Goal: Information Seeking & Learning: Learn about a topic

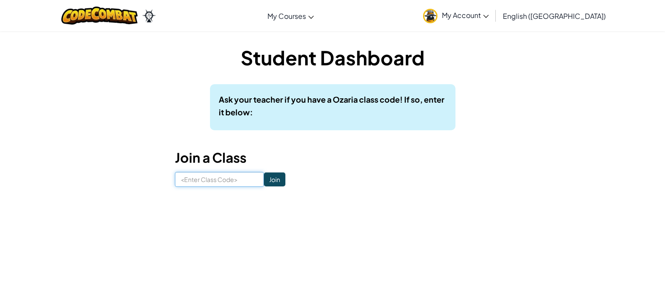
click at [249, 182] on input at bounding box center [219, 179] width 89 height 15
type input "Dust Hand Green"
click at [270, 182] on input "Join" at bounding box center [274, 179] width 21 height 14
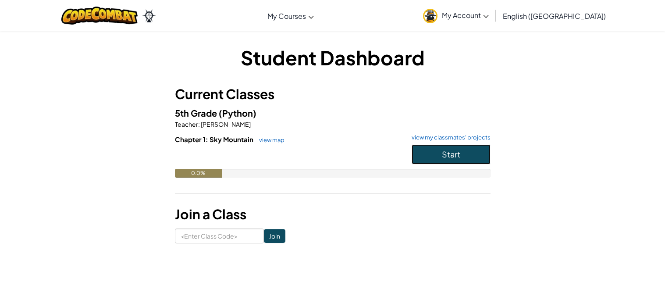
click at [475, 144] on button "Start" at bounding box center [451, 154] width 79 height 20
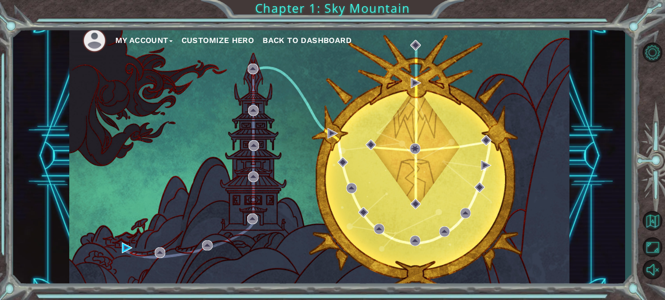
click at [227, 39] on button "Customize Hero" at bounding box center [218, 40] width 73 height 13
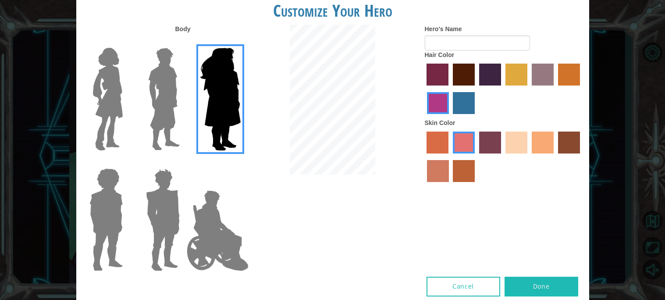
click at [149, 236] on img at bounding box center [163, 220] width 41 height 110
click at [183, 163] on input "Hero Garnet" at bounding box center [183, 163] width 0 height 0
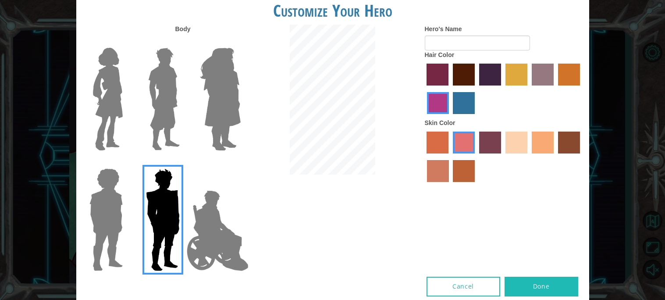
click at [96, 195] on img at bounding box center [106, 220] width 40 height 110
click at [126, 163] on input "Hero Steven" at bounding box center [126, 163] width 0 height 0
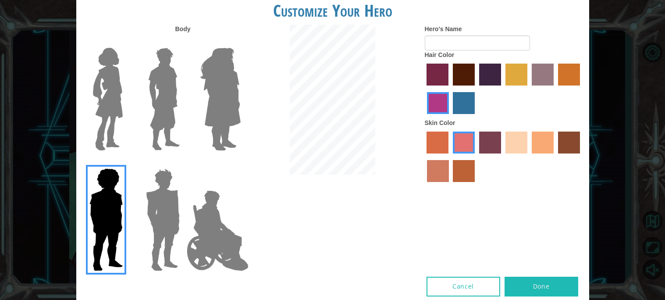
click at [118, 117] on img at bounding box center [107, 99] width 37 height 110
click at [126, 42] on input "Hero Connie" at bounding box center [126, 42] width 0 height 0
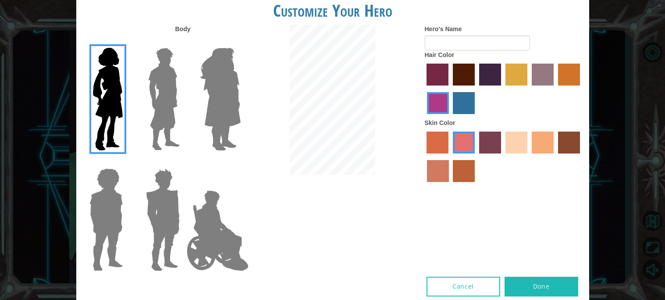
click at [177, 112] on img at bounding box center [164, 99] width 39 height 110
click at [183, 42] on input "Hero Lars" at bounding box center [183, 42] width 0 height 0
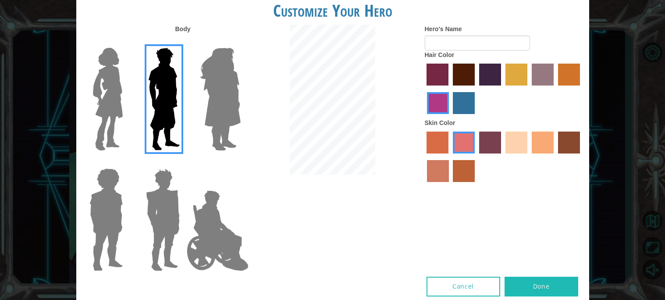
click at [209, 212] on img at bounding box center [217, 231] width 69 height 88
click at [240, 163] on input "Hero Jamie" at bounding box center [240, 163] width 0 height 0
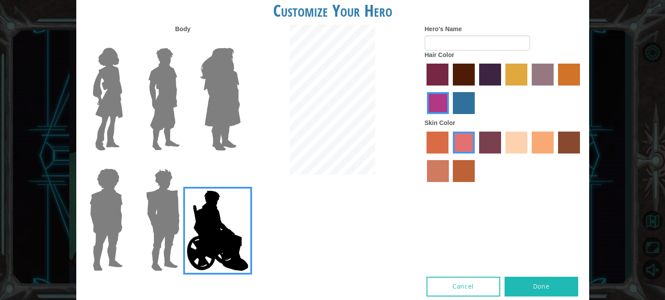
click at [166, 213] on img at bounding box center [163, 220] width 41 height 110
click at [183, 163] on input "Hero Garnet" at bounding box center [183, 163] width 0 height 0
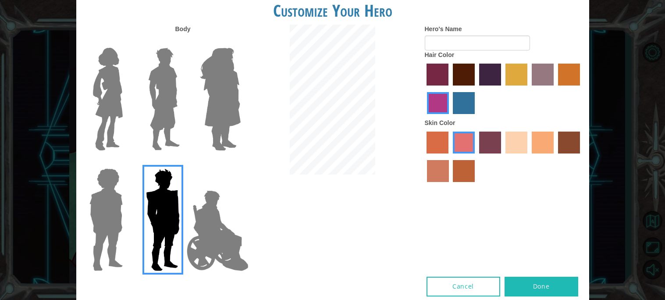
click at [123, 209] on img at bounding box center [106, 220] width 40 height 110
click at [126, 163] on input "Hero Steven" at bounding box center [126, 163] width 0 height 0
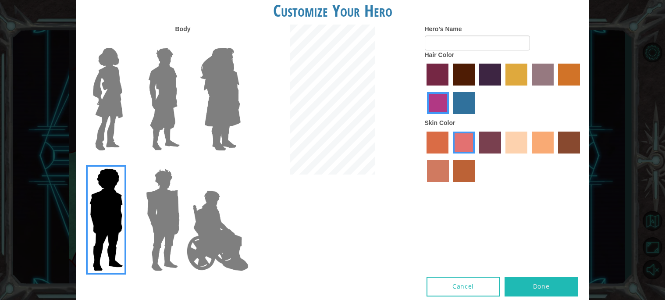
click at [164, 118] on img at bounding box center [164, 99] width 39 height 110
click at [183, 42] on input "Hero Lars" at bounding box center [183, 42] width 0 height 0
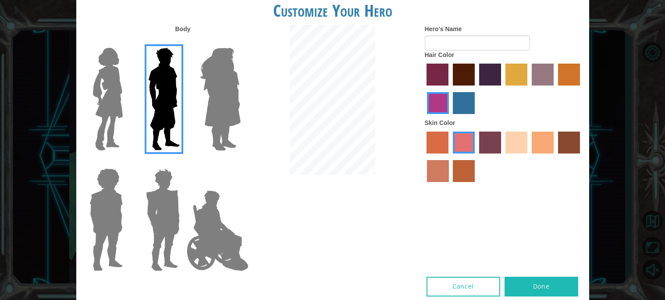
click at [469, 77] on label "maroon hair color" at bounding box center [464, 75] width 22 height 22
click at [450, 89] on input "maroon hair color" at bounding box center [450, 89] width 0 height 0
click at [444, 132] on label "sorbus skin color" at bounding box center [438, 143] width 22 height 22
click at [424, 157] on input "sorbus skin color" at bounding box center [424, 157] width 0 height 0
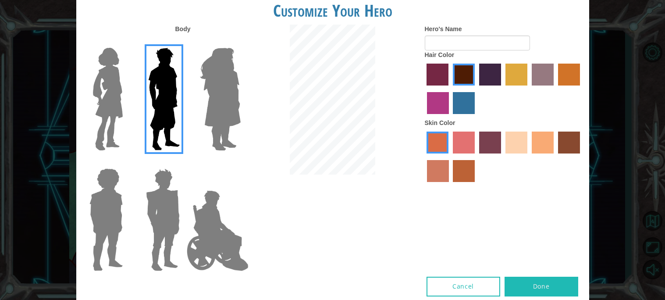
click at [562, 138] on label "karma skin color" at bounding box center [569, 143] width 22 height 22
click at [555, 157] on input "karma skin color" at bounding box center [555, 157] width 0 height 0
click at [464, 107] on label "lachmara hair color" at bounding box center [464, 103] width 22 height 22
click at [450, 117] on input "lachmara hair color" at bounding box center [450, 117] width 0 height 0
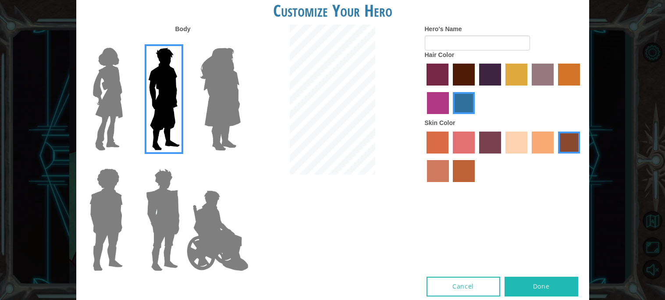
click at [468, 167] on label "smoke tree skin color" at bounding box center [464, 171] width 22 height 22
click at [450, 185] on input "smoke tree skin color" at bounding box center [450, 185] width 0 height 0
click at [460, 79] on label "maroon hair color" at bounding box center [464, 75] width 22 height 22
click at [450, 89] on input "maroon hair color" at bounding box center [450, 89] width 0 height 0
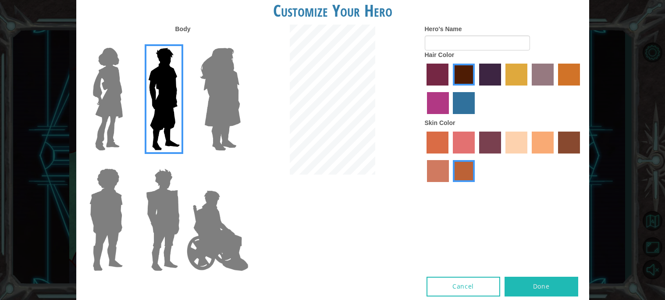
click at [489, 80] on label "hot purple hair color" at bounding box center [490, 75] width 22 height 22
click at [476, 89] on input "hot purple hair color" at bounding box center [476, 89] width 0 height 0
click at [561, 139] on label "karma skin color" at bounding box center [569, 143] width 22 height 22
click at [555, 157] on input "karma skin color" at bounding box center [555, 157] width 0 height 0
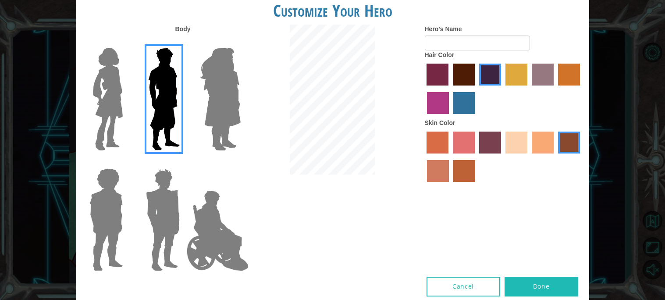
click at [546, 286] on button "Done" at bounding box center [542, 287] width 74 height 20
click at [533, 285] on button "Done" at bounding box center [542, 287] width 74 height 20
type input "MEEEEEEEEEEEEE"
click at [547, 287] on button "Done" at bounding box center [542, 287] width 74 height 20
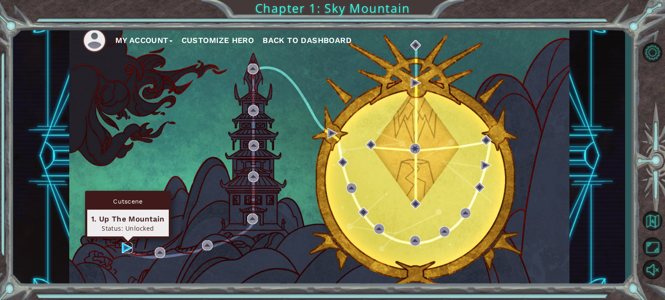
click at [124, 246] on img at bounding box center [127, 248] width 11 height 11
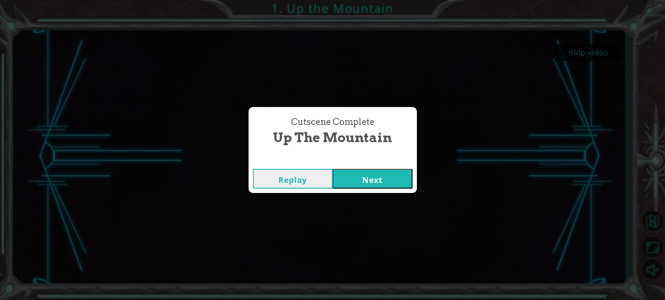
click at [375, 178] on button "Next" at bounding box center [373, 179] width 80 height 20
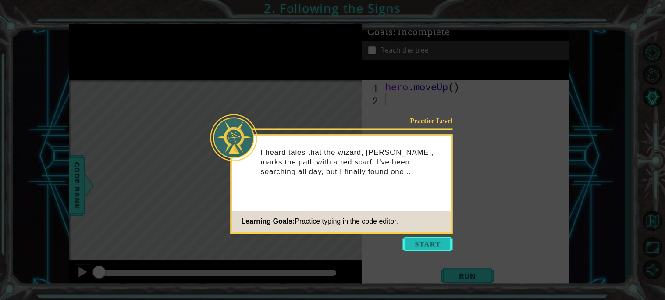
click at [434, 246] on button "Start" at bounding box center [428, 244] width 50 height 14
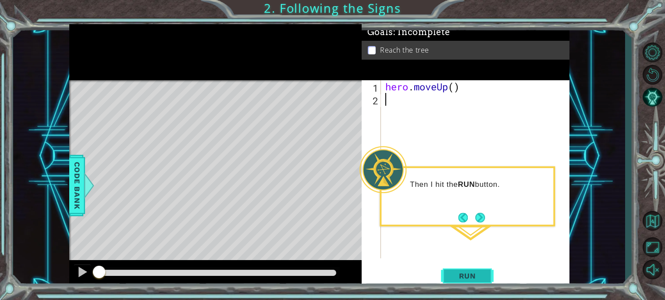
click at [476, 267] on button "Run" at bounding box center [467, 275] width 53 height 21
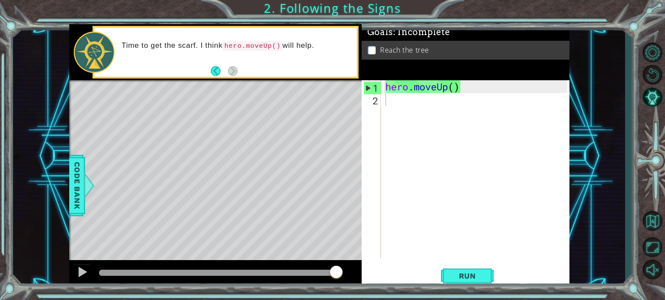
click at [189, 117] on div "Level Map" at bounding box center [271, 209] width 405 height 258
click at [222, 128] on div "Level Map" at bounding box center [271, 209] width 405 height 258
click at [259, 44] on code "hero.moveUp()" at bounding box center [253, 46] width 60 height 10
click at [279, 44] on code "hero.moveUp()" at bounding box center [253, 46] width 60 height 10
click at [411, 91] on div "hero . moveUp ( )" at bounding box center [478, 181] width 188 height 203
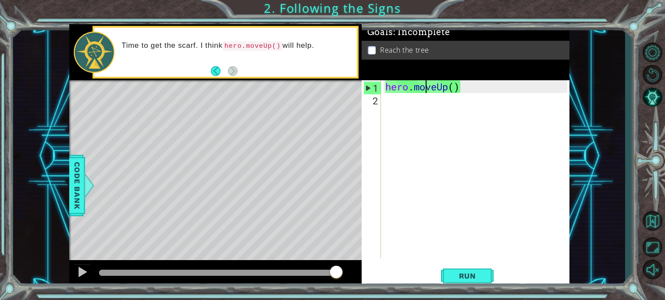
click at [425, 91] on div "hero . moveUp ( )" at bounding box center [478, 181] width 188 height 203
click at [448, 273] on button "Run" at bounding box center [467, 275] width 53 height 21
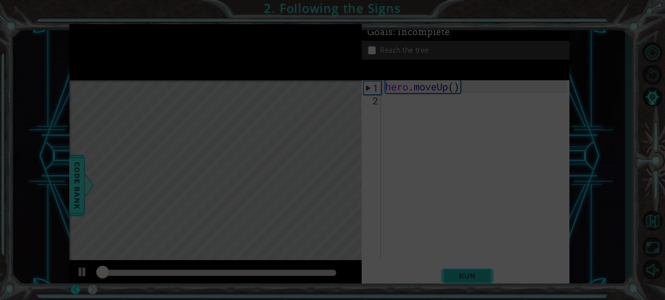
click at [448, 273] on icon at bounding box center [332, 150] width 665 height 300
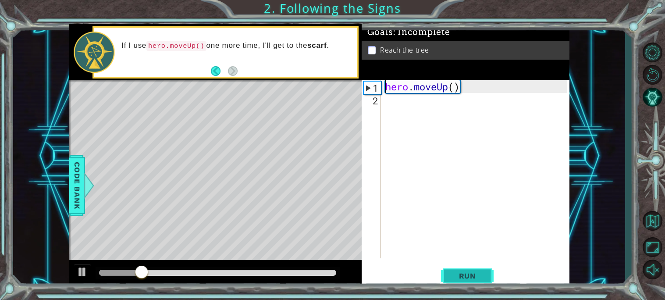
click at [448, 273] on button "Run" at bounding box center [467, 275] width 53 height 21
click at [370, 89] on div "1" at bounding box center [372, 88] width 17 height 13
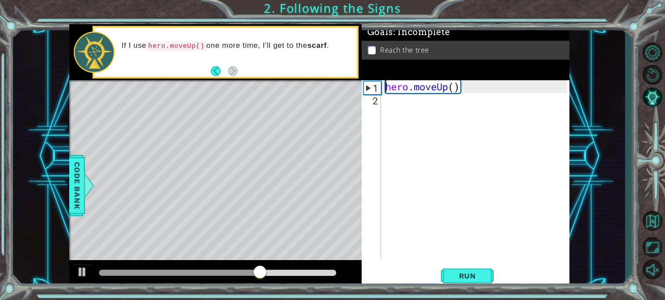
click at [389, 89] on div "hero . moveUp ( )" at bounding box center [478, 181] width 188 height 203
click at [388, 89] on div "hero . moveUp ( )" at bounding box center [476, 169] width 184 height 178
click at [388, 89] on div "hero . moveUp ( )" at bounding box center [478, 181] width 188 height 203
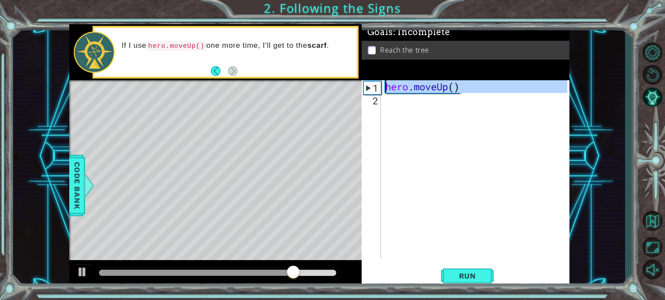
click at [388, 89] on div "hero . moveUp ( )" at bounding box center [478, 181] width 188 height 203
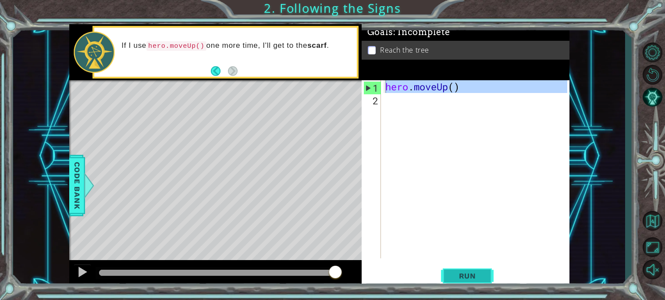
click at [485, 273] on button "Run" at bounding box center [467, 275] width 53 height 21
type textarea "hero.moveUp()"
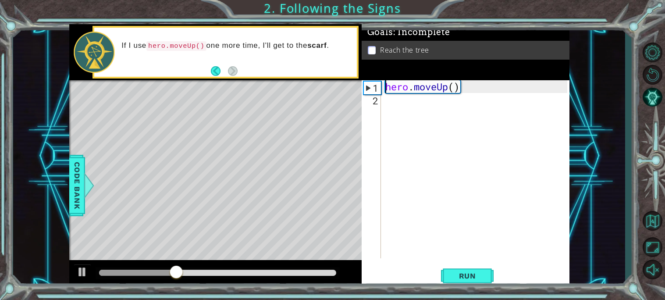
click at [375, 53] on p at bounding box center [372, 50] width 8 height 8
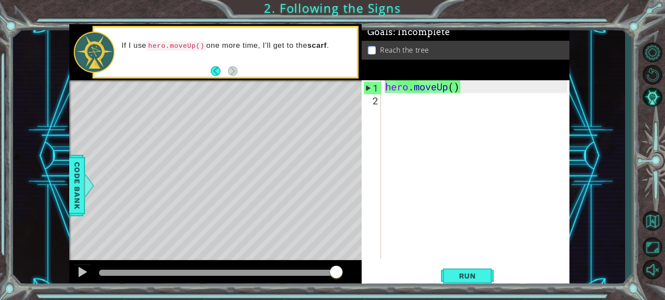
click at [372, 52] on p at bounding box center [372, 50] width 8 height 8
click at [387, 102] on div "hero . moveUp ( )" at bounding box center [478, 181] width 188 height 203
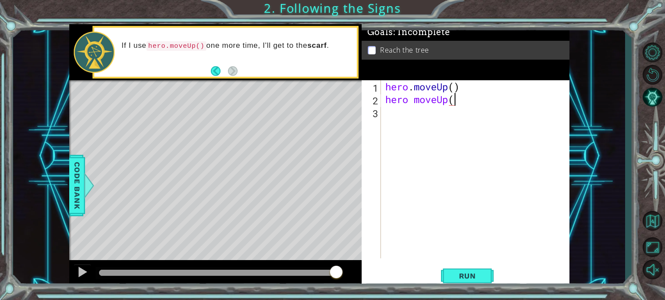
scroll to position [0, 3]
click at [478, 280] on button "Run" at bounding box center [467, 275] width 53 height 21
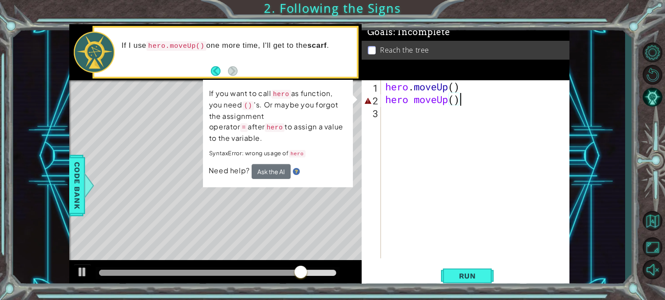
scroll to position [0, 2]
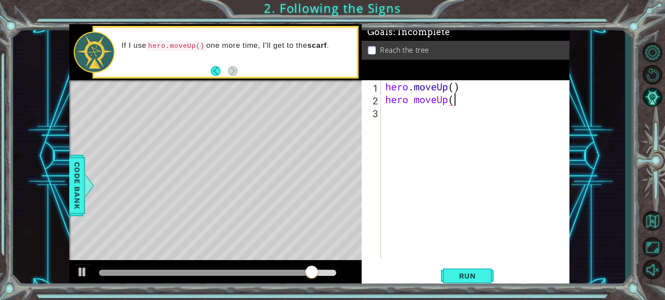
type textarea "hero moveUp"
click at [475, 271] on span "Run" at bounding box center [467, 275] width 35 height 9
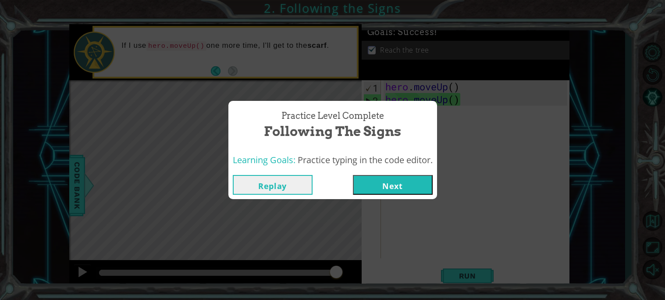
click at [414, 189] on button "Next" at bounding box center [393, 185] width 80 height 20
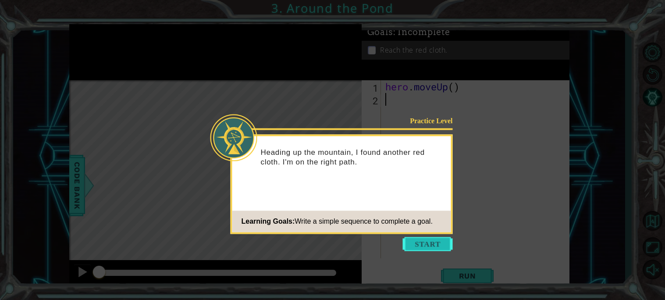
click at [440, 243] on button "Start" at bounding box center [428, 244] width 50 height 14
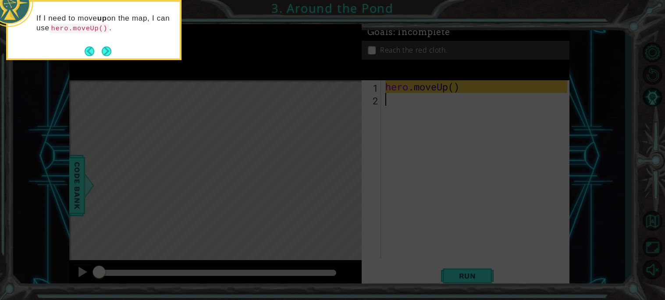
type textarea "hero.moveUp()"
click at [108, 51] on button "Next" at bounding box center [107, 51] width 10 height 10
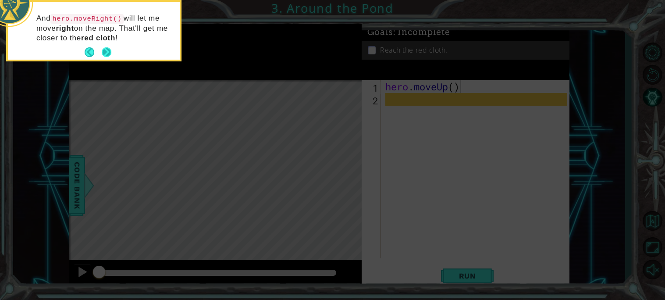
click at [107, 54] on button "Next" at bounding box center [107, 52] width 10 height 10
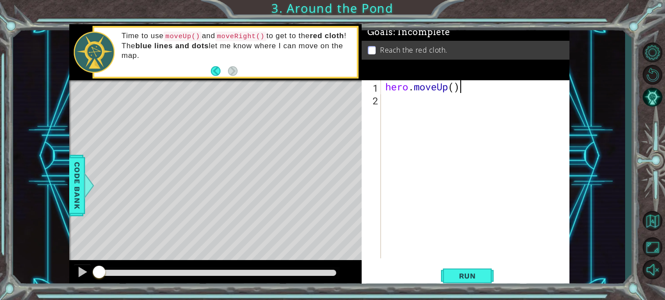
click at [396, 103] on div "hero . moveUp ( )" at bounding box center [478, 181] width 188 height 203
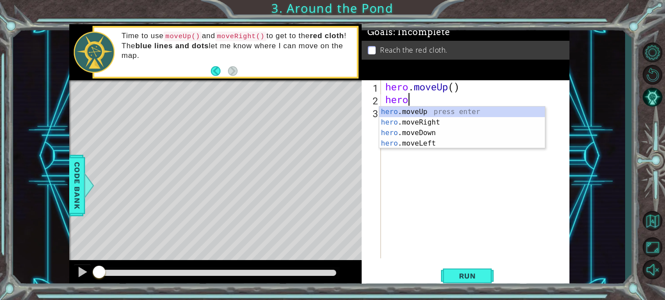
scroll to position [0, 0]
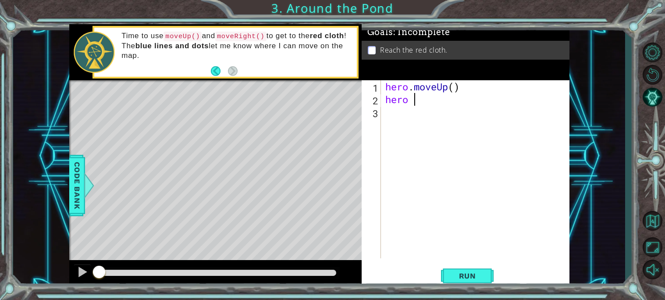
type textarea "hero m"
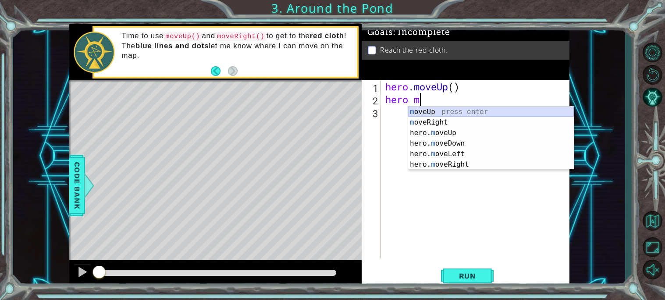
click at [439, 116] on div "m oveUp press enter m oveRight press enter hero. m oveUp press enter hero. m ov…" at bounding box center [491, 149] width 166 height 84
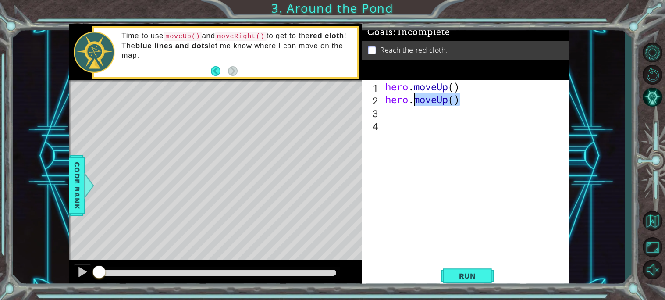
drag, startPoint x: 459, startPoint y: 102, endPoint x: 412, endPoint y: 102, distance: 47.4
click at [412, 102] on div "hero . moveUp ( ) hero . moveUp ( )" at bounding box center [478, 181] width 188 height 203
type textarea "hero."
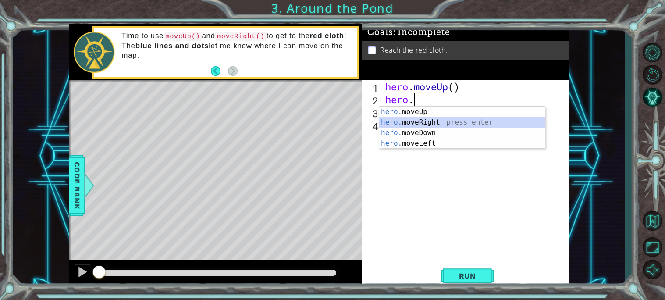
click at [422, 121] on div "hero. moveUp press enter hero. moveRight press enter hero. moveDown press enter…" at bounding box center [462, 138] width 166 height 63
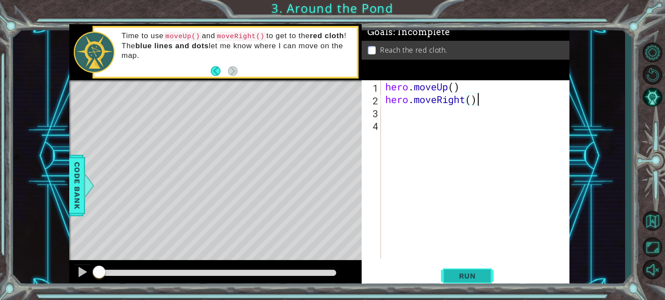
type textarea "hero.moveRight()"
click at [475, 271] on button "Run" at bounding box center [467, 275] width 53 height 21
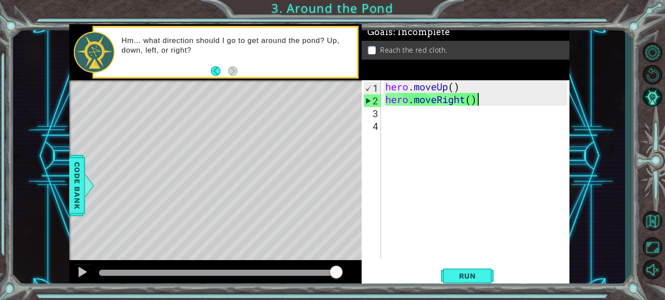
click at [385, 114] on div "hero . moveUp ( ) hero . moveRight ( )" at bounding box center [478, 181] width 188 height 203
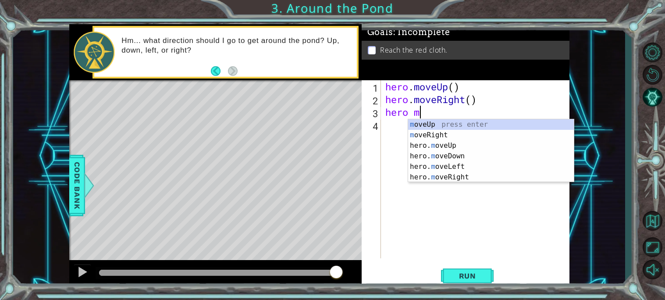
scroll to position [0, 1]
type textarea "hero move"
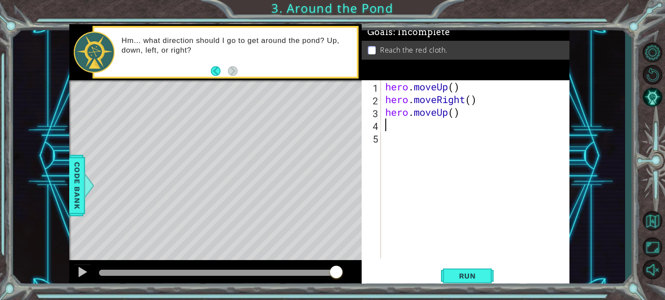
scroll to position [0, 0]
click at [481, 272] on span "Run" at bounding box center [467, 275] width 35 height 9
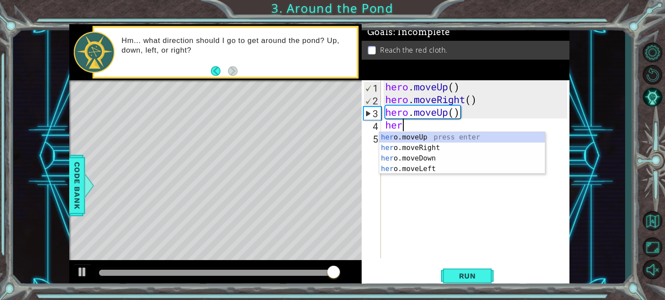
type textarea "hero"
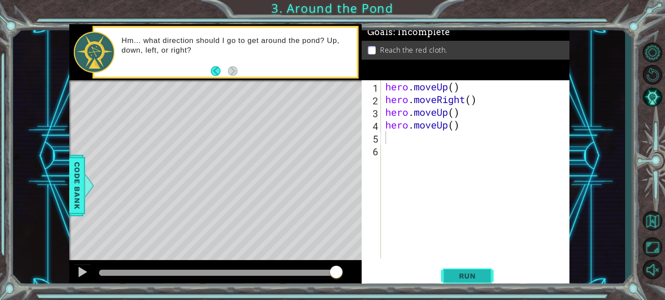
click at [469, 270] on button "Run" at bounding box center [467, 275] width 53 height 21
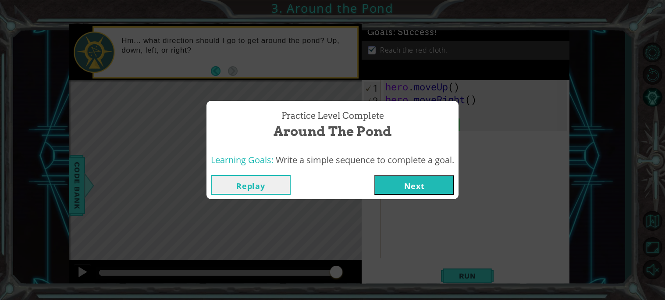
click at [422, 186] on button "Next" at bounding box center [415, 185] width 80 height 20
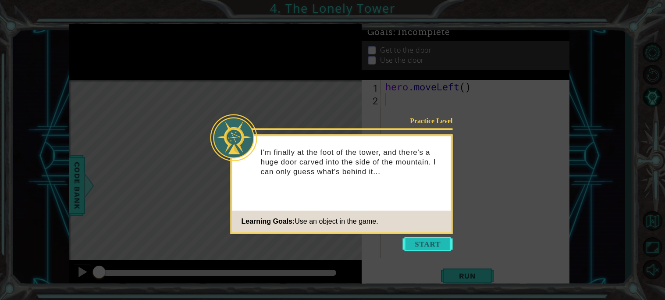
click at [440, 245] on button "Start" at bounding box center [428, 244] width 50 height 14
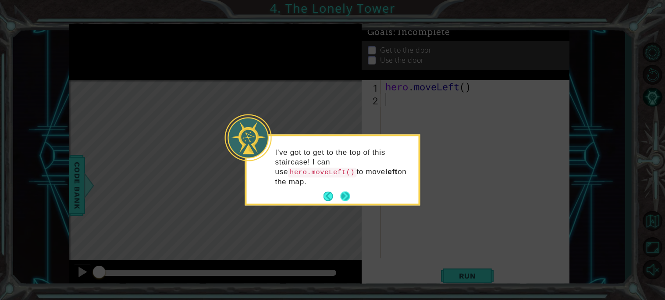
click at [348, 195] on button "Next" at bounding box center [345, 196] width 10 height 10
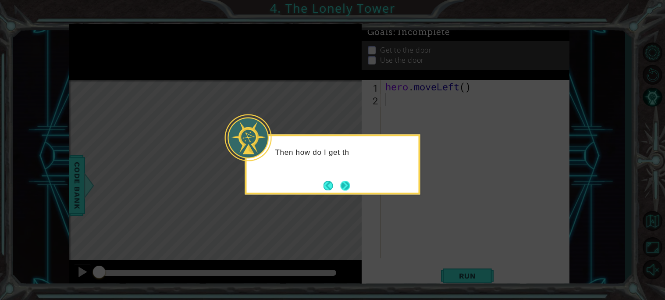
click at [344, 189] on button "Next" at bounding box center [345, 186] width 10 height 10
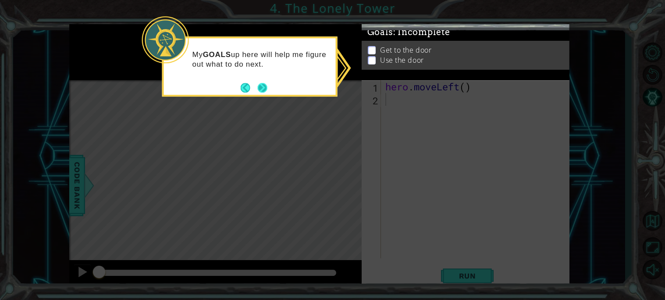
click at [265, 92] on button "Next" at bounding box center [263, 88] width 10 height 10
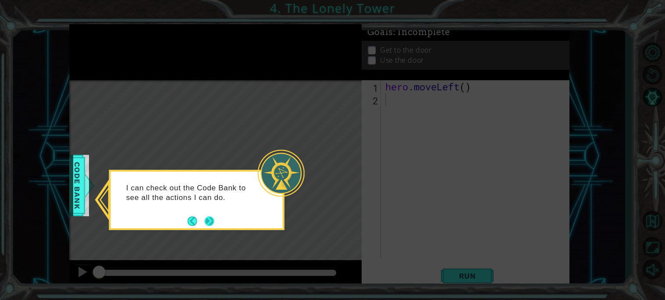
click at [211, 221] on button "Next" at bounding box center [210, 221] width 10 height 10
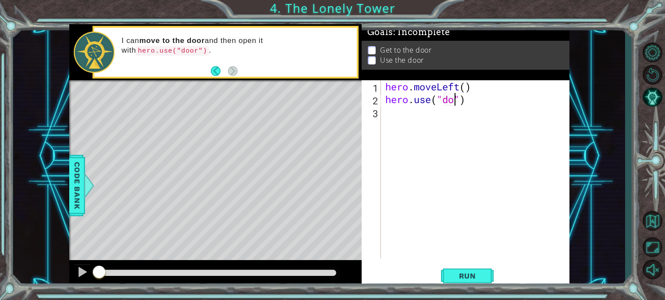
scroll to position [0, 3]
click at [466, 269] on button "Run" at bounding box center [467, 275] width 53 height 21
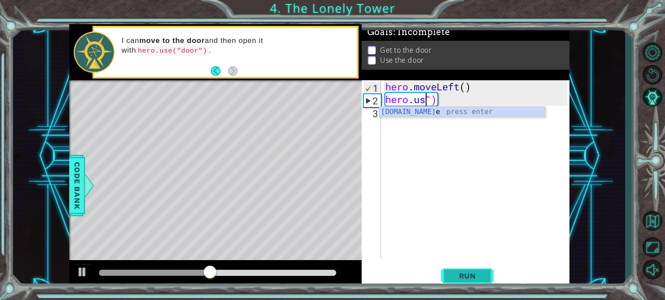
scroll to position [0, 1]
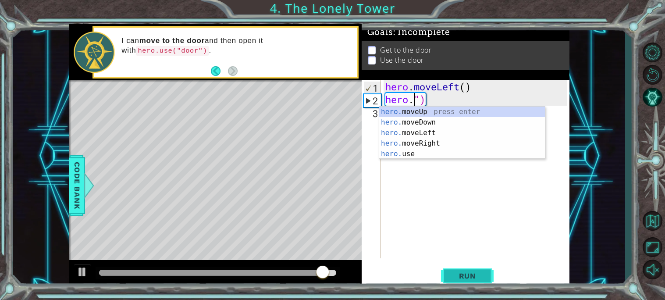
type textarea "hero.moveUp()")"
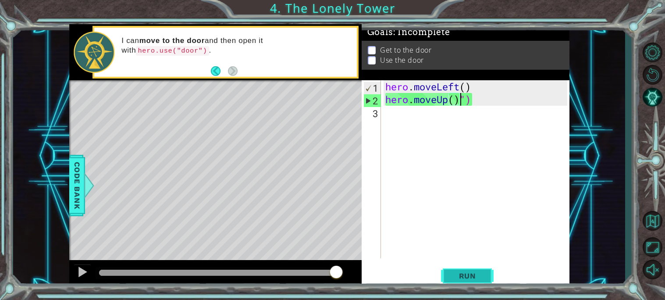
click at [484, 277] on span "Run" at bounding box center [467, 275] width 35 height 9
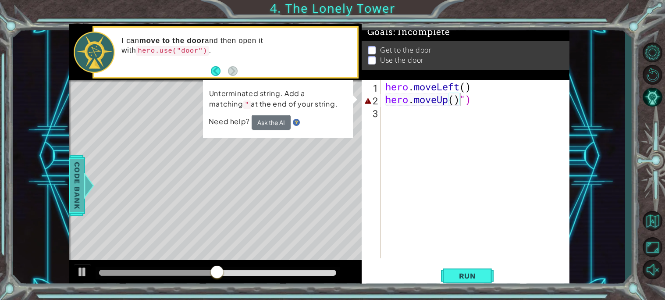
click at [77, 182] on span "Code Bank" at bounding box center [70, 186] width 14 height 54
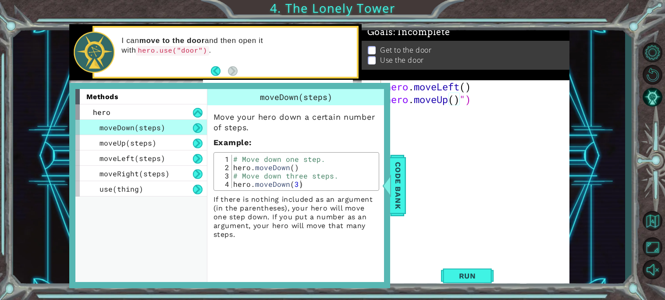
click at [407, 203] on div "hero . moveLeft ( ) hero . moveUp ( ) ")" at bounding box center [478, 181] width 188 height 203
click at [399, 199] on span "Code Bank" at bounding box center [396, 186] width 14 height 54
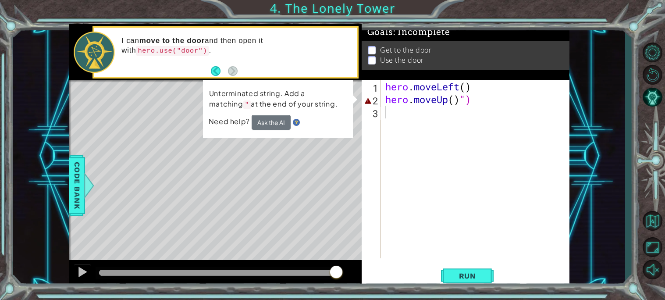
click at [447, 102] on div "hero . moveLeft ( ) hero . moveUp ( ) ")" at bounding box center [478, 181] width 188 height 203
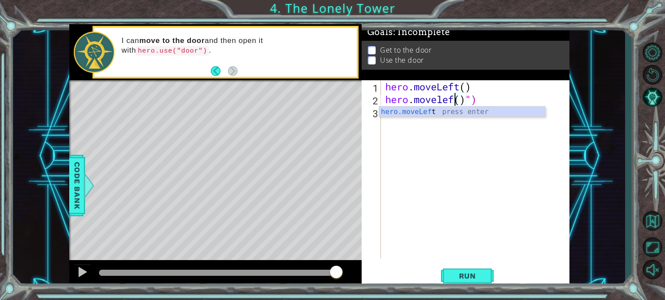
scroll to position [0, 3]
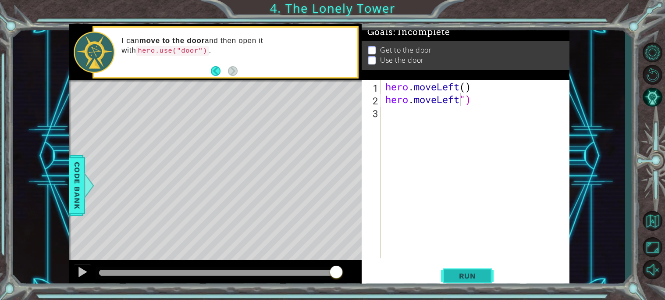
click at [479, 271] on span "Run" at bounding box center [467, 275] width 35 height 9
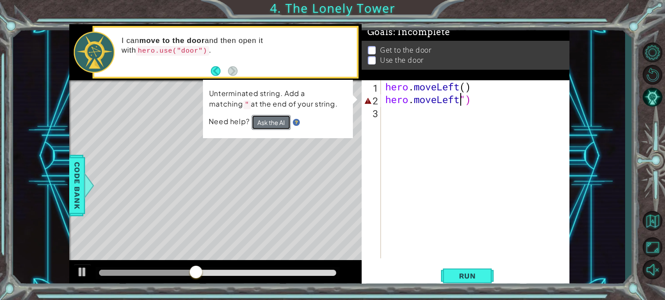
click at [271, 127] on button "Ask the AI" at bounding box center [271, 122] width 39 height 15
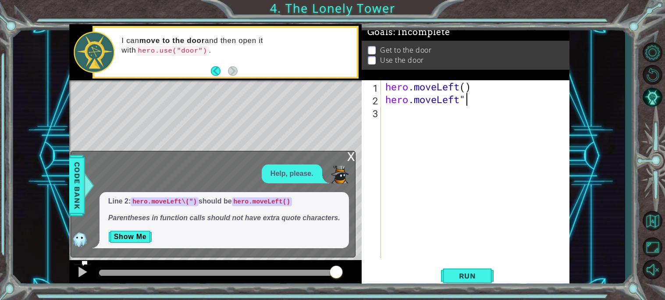
scroll to position [0, 3]
type textarea "hero.moveLeft()"
click at [461, 275] on span "Run" at bounding box center [467, 275] width 35 height 9
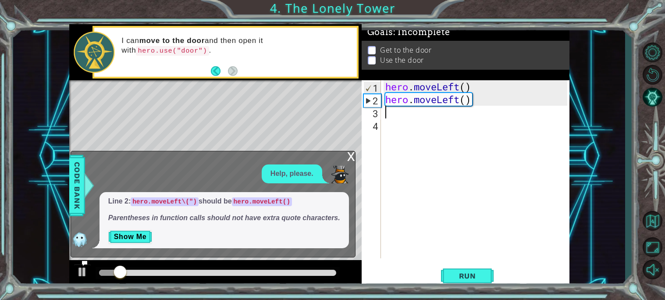
click at [351, 160] on div "x" at bounding box center [351, 155] width 8 height 9
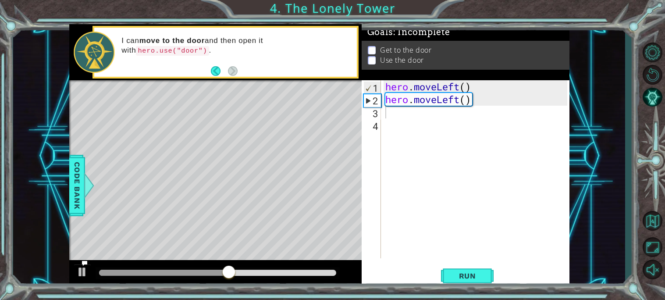
click at [390, 115] on div "hero . moveLeft ( ) hero . moveLeft ( )" at bounding box center [478, 181] width 188 height 203
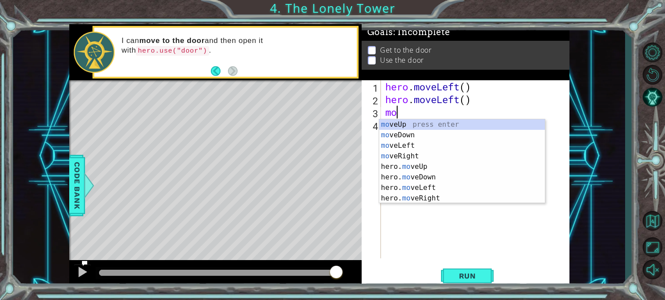
type textarea "m"
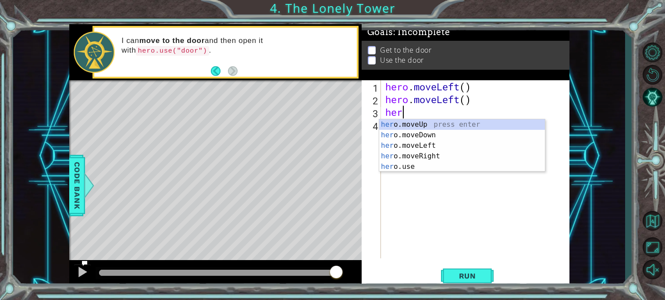
type textarea "hero"
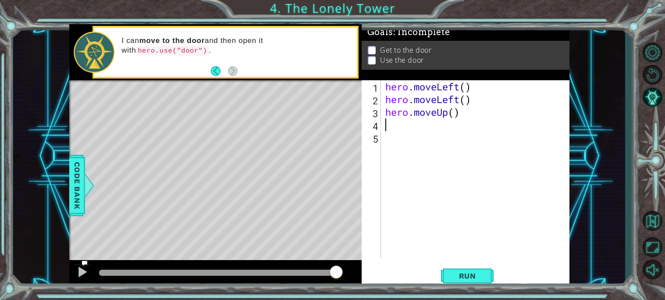
click at [472, 260] on div "1 2 3 4 5 hero . moveLeft ( ) hero . moveLeft ( ) hero . moveUp ( ) ההההההההההה…" at bounding box center [466, 184] width 208 height 208
click at [476, 275] on span "Run" at bounding box center [467, 275] width 35 height 9
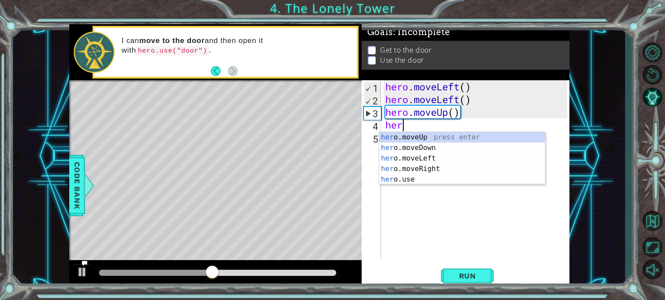
type textarea "hero"
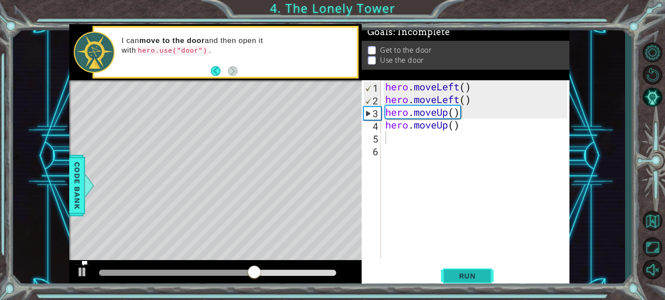
click at [480, 271] on button "Run" at bounding box center [467, 275] width 53 height 21
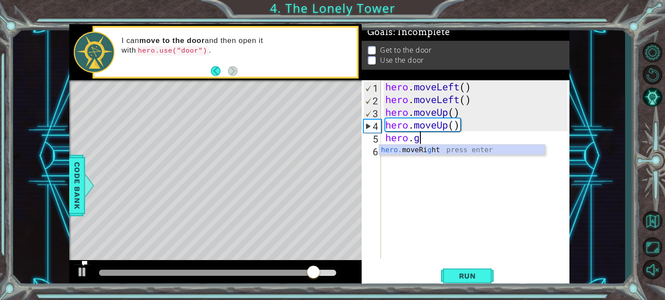
scroll to position [0, 1]
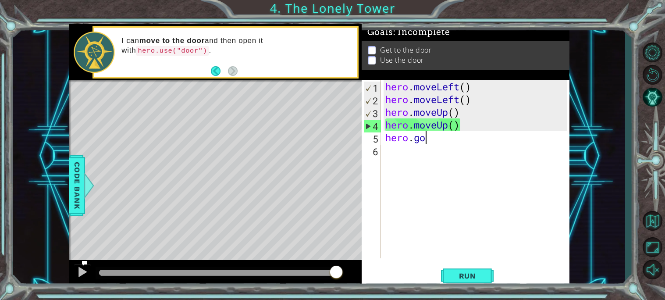
type textarea "hero.g"
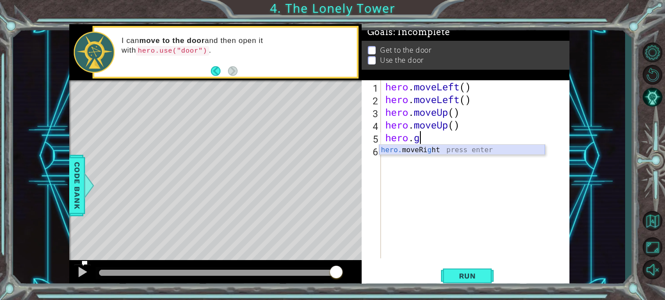
click at [423, 150] on div "hero. moveRi g ht press enter" at bounding box center [462, 161] width 166 height 32
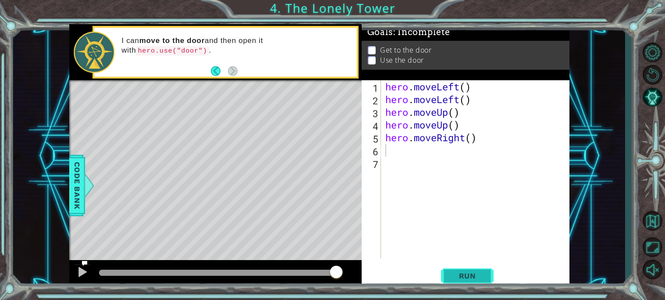
click at [485, 277] on span "Run" at bounding box center [467, 275] width 35 height 9
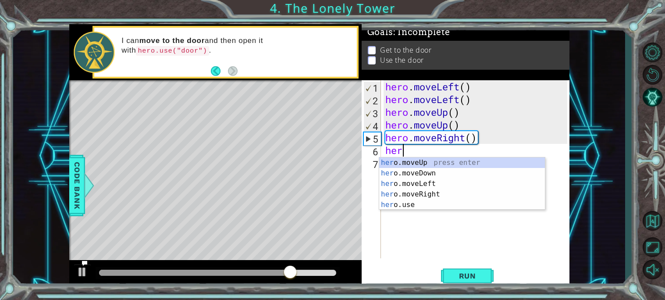
type textarea "hero"
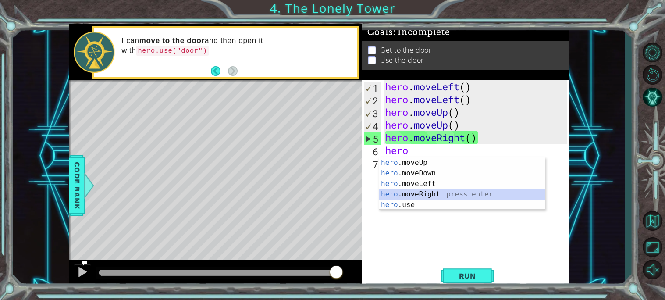
click at [437, 193] on div "hero .moveUp press enter hero .moveDown press enter hero .moveLeft press enter …" at bounding box center [462, 194] width 166 height 74
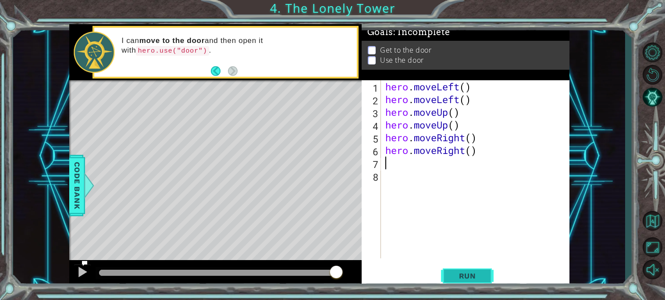
click at [466, 271] on span "Run" at bounding box center [467, 275] width 35 height 9
click at [485, 279] on span "Run" at bounding box center [467, 275] width 35 height 9
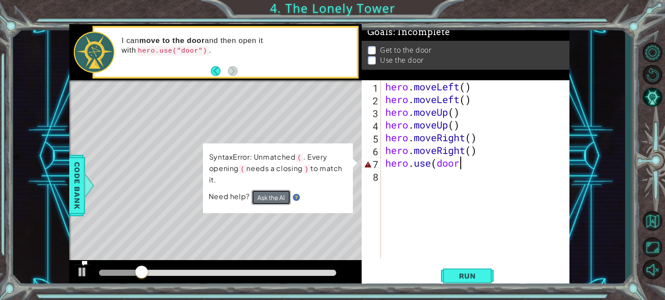
click at [274, 200] on button "Ask the AI" at bounding box center [271, 197] width 39 height 15
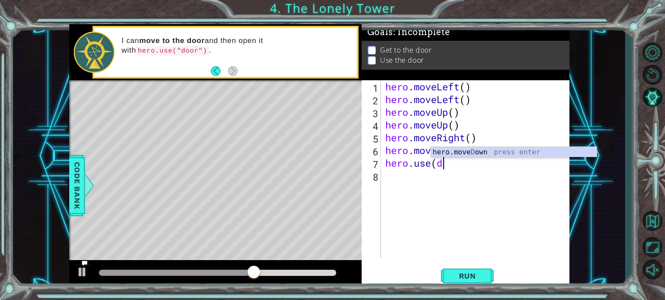
scroll to position [0, 2]
click at [374, 54] on p at bounding box center [372, 58] width 8 height 8
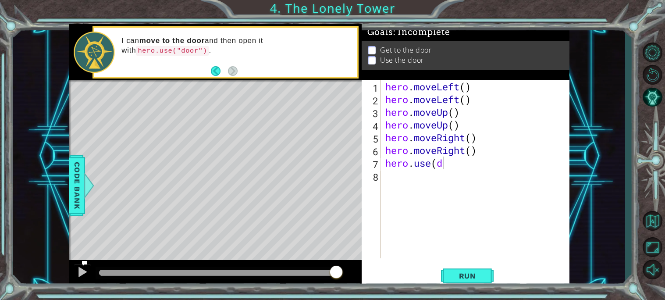
click at [374, 50] on p at bounding box center [372, 51] width 8 height 8
click at [374, 50] on p at bounding box center [372, 53] width 8 height 8
click at [374, 51] on p at bounding box center [372, 55] width 8 height 8
click at [375, 50] on p at bounding box center [372, 54] width 8 height 8
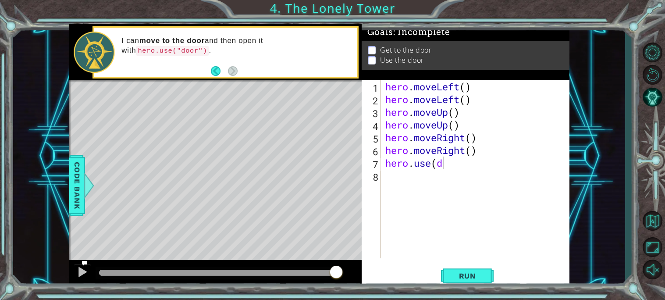
click at [375, 50] on p at bounding box center [372, 54] width 8 height 8
click at [445, 166] on div "hero . moveLeft ( ) hero . moveLeft ( ) hero . moveUp ( ) hero . moveUp ( ) her…" at bounding box center [478, 181] width 188 height 203
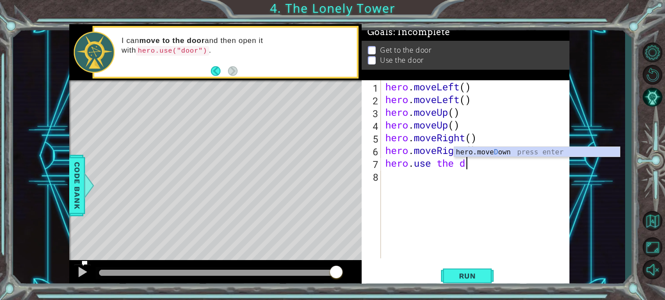
scroll to position [0, 3]
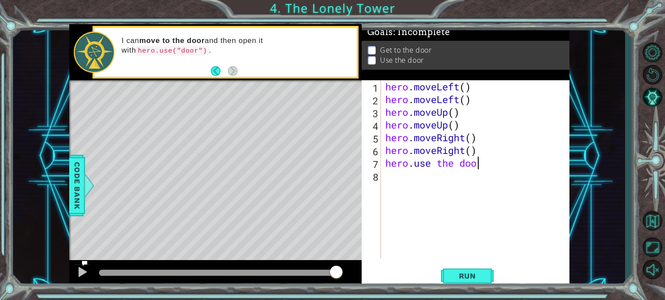
type textarea "hero.use the door"
click at [478, 271] on span "Run" at bounding box center [467, 275] width 35 height 9
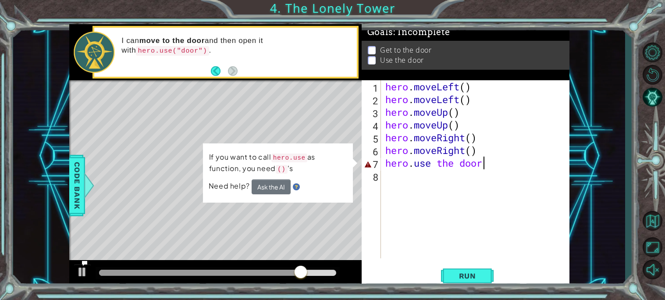
click at [437, 165] on div "hero . moveLeft ( ) hero . moveLeft ( ) hero . moveUp ( ) hero . moveUp ( ) her…" at bounding box center [478, 181] width 188 height 203
click at [456, 164] on div "hero . moveLeft ( ) hero . moveLeft ( ) hero . moveUp ( ) hero . moveUp ( ) her…" at bounding box center [478, 181] width 188 height 203
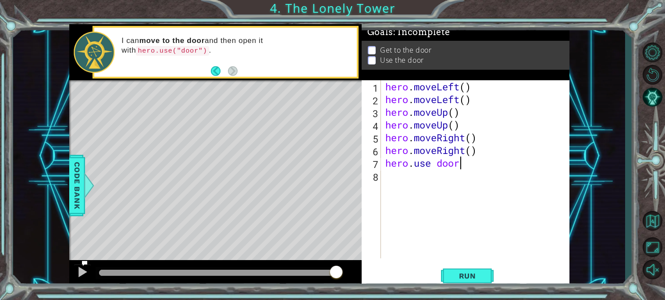
click at [464, 164] on div "hero . moveLeft ( ) hero . moveLeft ( ) hero . moveUp ( ) hero . moveUp ( ) her…" at bounding box center [478, 181] width 188 height 203
click at [439, 164] on div "hero . moveLeft ( ) hero . moveLeft ( ) hero . moveUp ( ) hero . moveUp ( ) her…" at bounding box center [478, 181] width 188 height 203
type textarea "hero.use (door)"
click at [477, 270] on button "Run" at bounding box center [467, 275] width 53 height 21
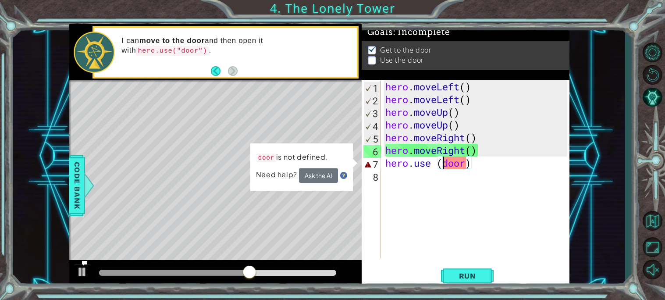
click at [467, 191] on div "hero . moveLeft ( ) hero . moveLeft ( ) hero . moveUp ( ) hero . moveUp ( ) her…" at bounding box center [478, 181] width 188 height 203
click at [477, 277] on span "Run" at bounding box center [467, 275] width 35 height 9
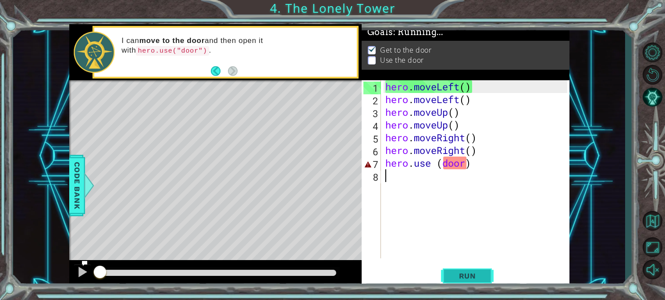
click at [477, 277] on span "Run" at bounding box center [467, 275] width 35 height 9
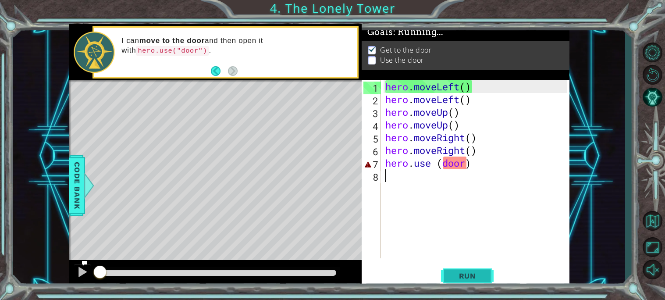
click at [477, 277] on span "Run" at bounding box center [467, 275] width 35 height 9
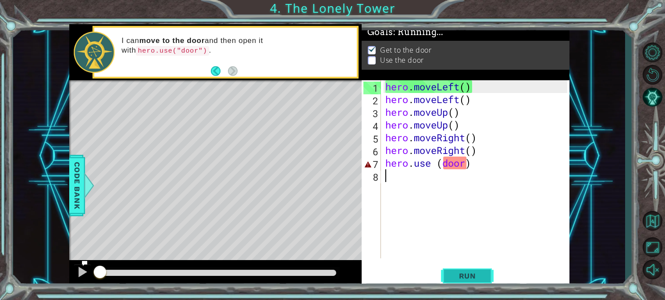
click at [477, 277] on span "Run" at bounding box center [467, 275] width 35 height 9
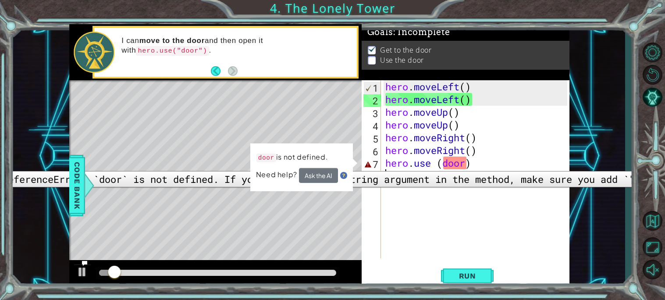
click at [367, 164] on div "7" at bounding box center [373, 164] width 18 height 13
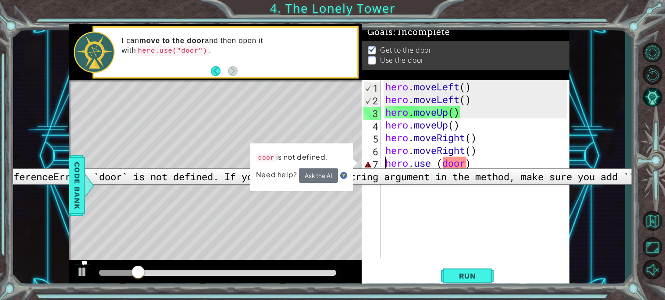
click at [367, 162] on div "7" at bounding box center [373, 164] width 18 height 13
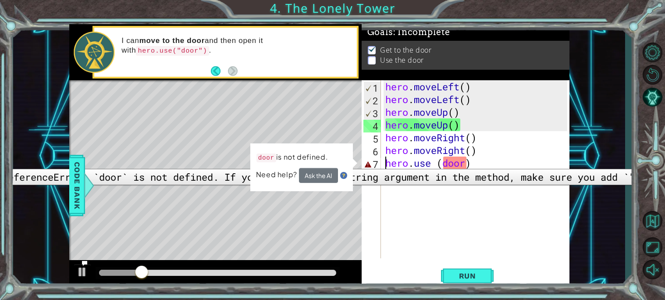
type textarea "hero.use (door)"
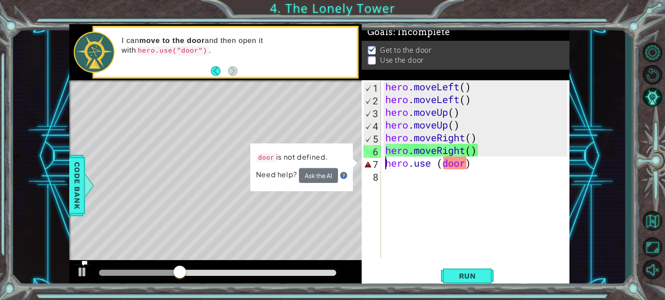
click at [337, 135] on div "Level Map" at bounding box center [271, 209] width 405 height 258
click at [346, 177] on img at bounding box center [343, 175] width 7 height 7
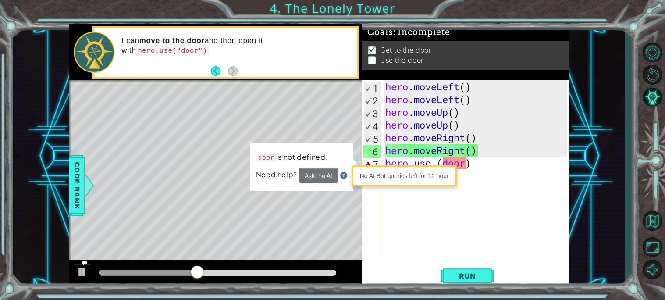
click at [346, 177] on img at bounding box center [343, 176] width 7 height 7
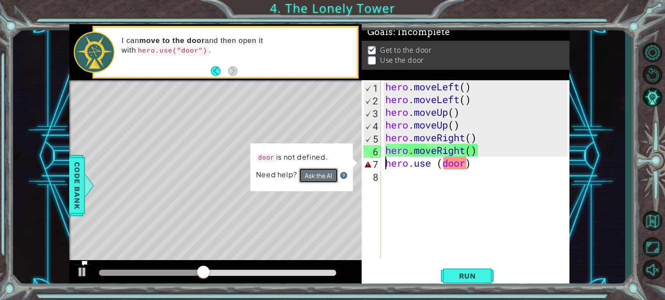
click at [332, 174] on button "Ask the AI" at bounding box center [318, 175] width 39 height 15
click at [386, 229] on div "hero . moveLeft ( ) hero . moveLeft ( ) hero . moveUp ( ) hero . moveUp ( ) her…" at bounding box center [478, 181] width 188 height 203
